Goal: Task Accomplishment & Management: Use online tool/utility

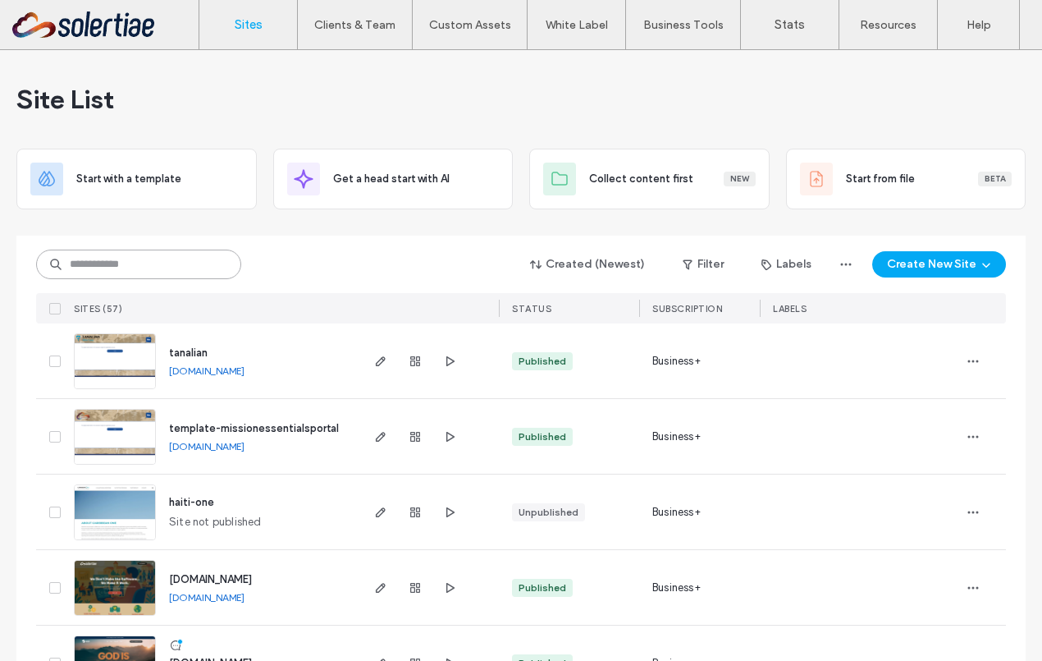
click at [151, 265] on input at bounding box center [138, 264] width 205 height 30
type input "*******"
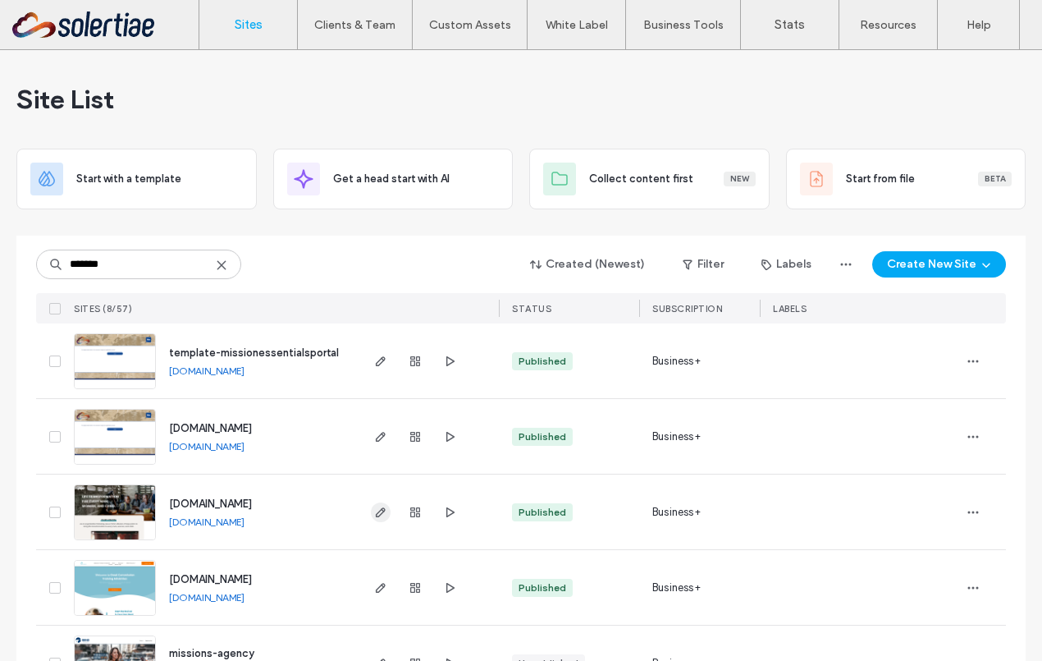
click at [377, 506] on icon "button" at bounding box center [380, 512] width 13 height 13
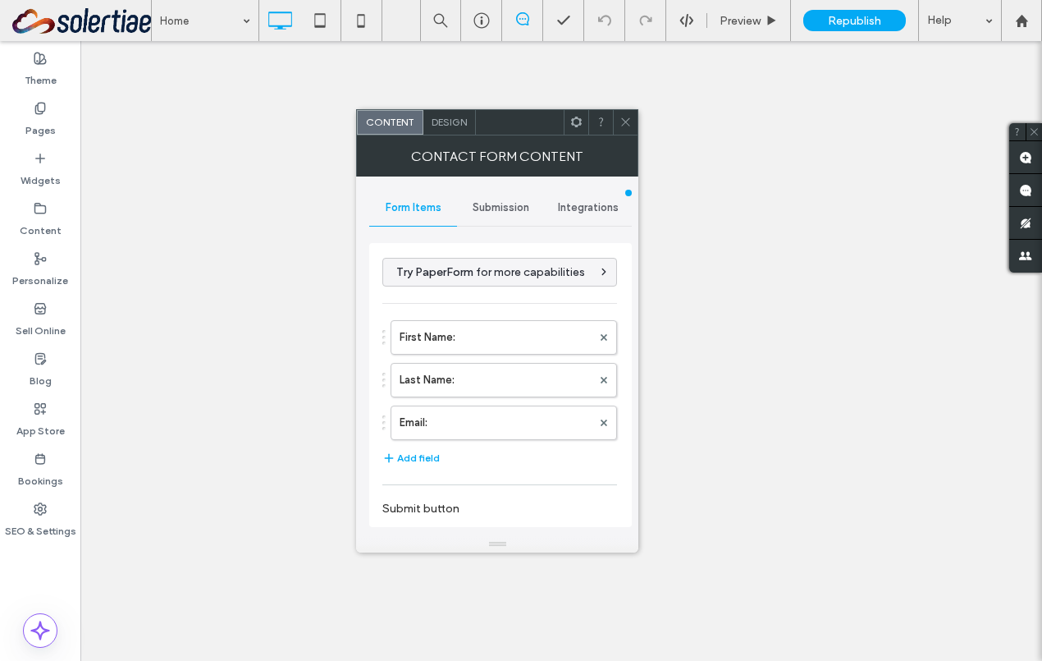
select select "***"
